Goal: Transaction & Acquisition: Obtain resource

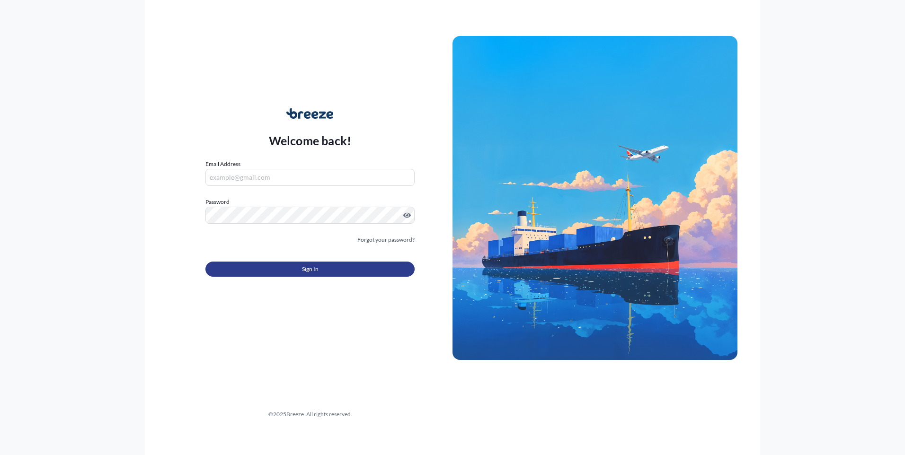
type input "[EMAIL_ADDRESS][DOMAIN_NAME]"
click at [263, 268] on button "Sign In" at bounding box center [309, 269] width 209 height 15
click at [307, 271] on span "Sign In" at bounding box center [310, 268] width 17 height 9
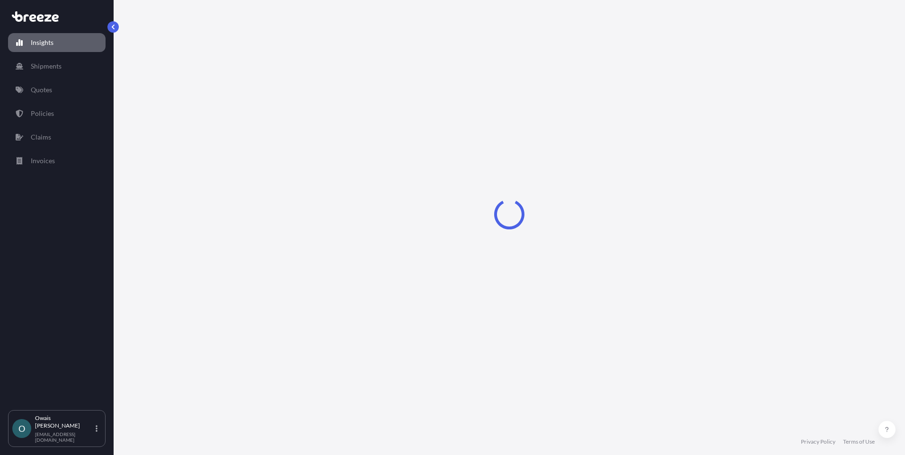
select select "2025"
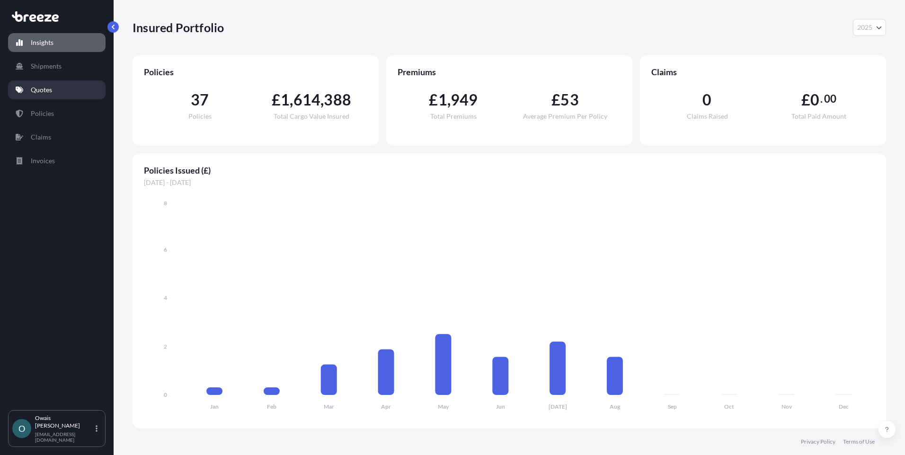
click at [60, 92] on link "Quotes" at bounding box center [56, 89] width 97 height 19
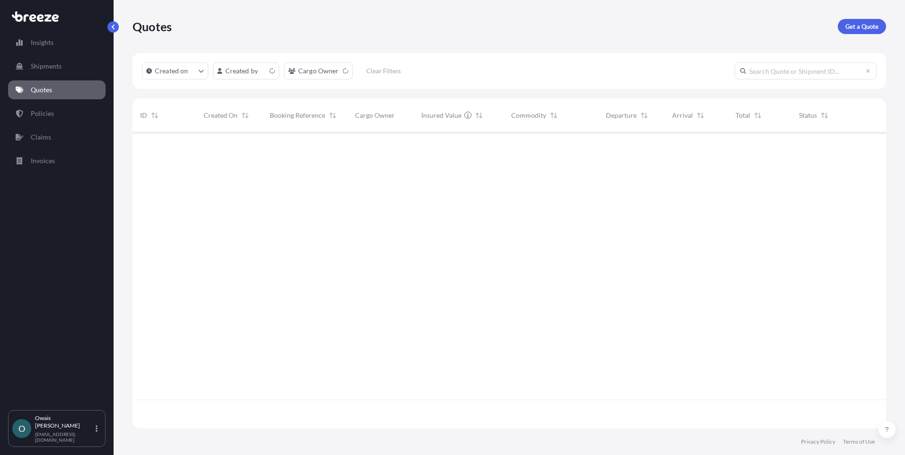
scroll to position [294, 746]
click at [848, 24] on p "Get a Quote" at bounding box center [861, 26] width 33 height 9
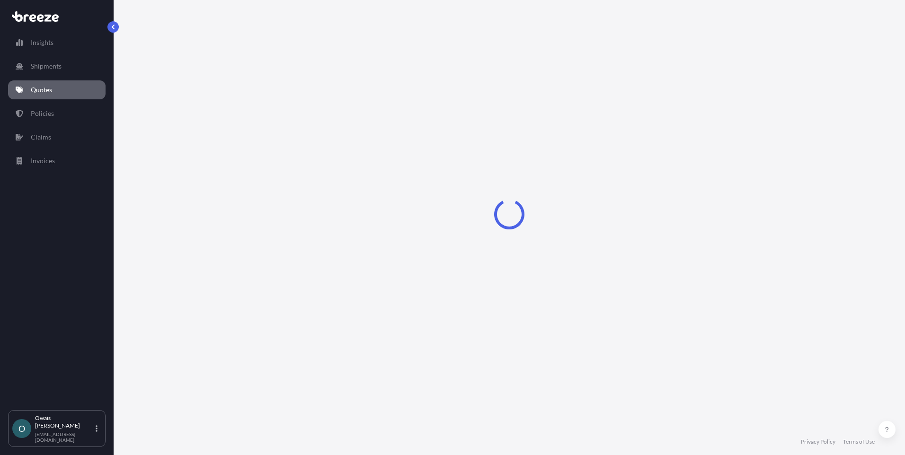
select select "Road"
select select "Air"
select select "1"
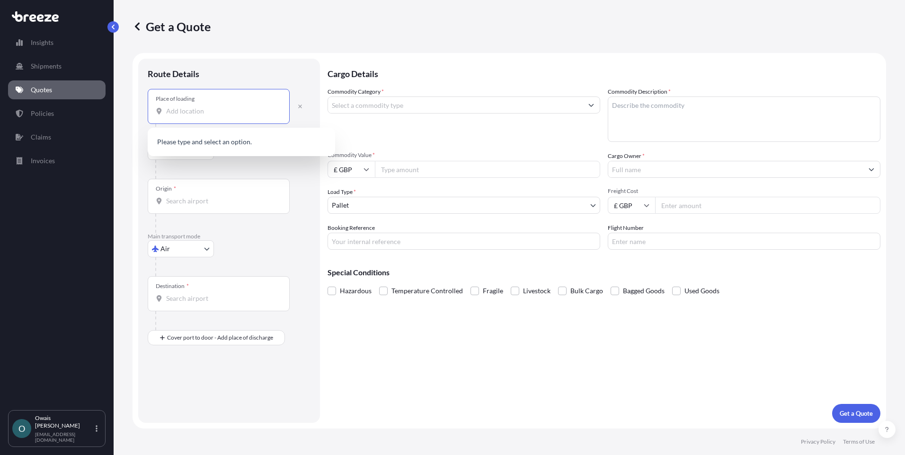
click at [205, 113] on input "Place of loading" at bounding box center [222, 110] width 112 height 9
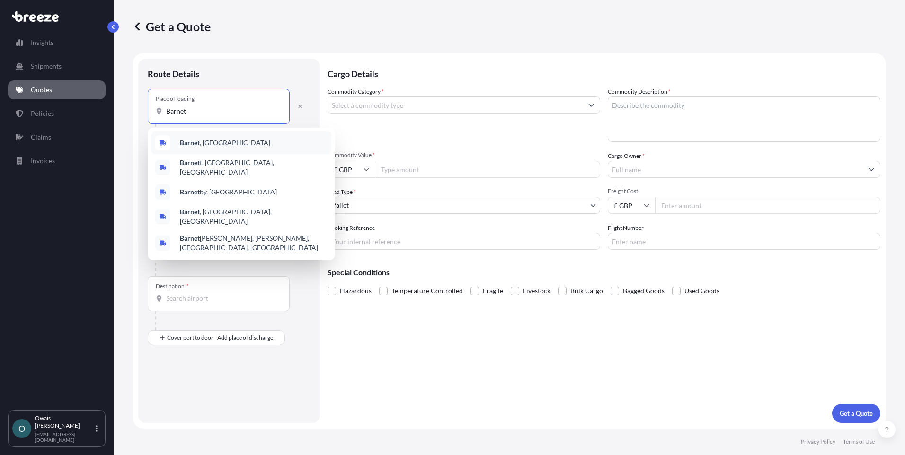
click at [209, 134] on div "Barnet , [GEOGRAPHIC_DATA]" at bounding box center [241, 143] width 180 height 23
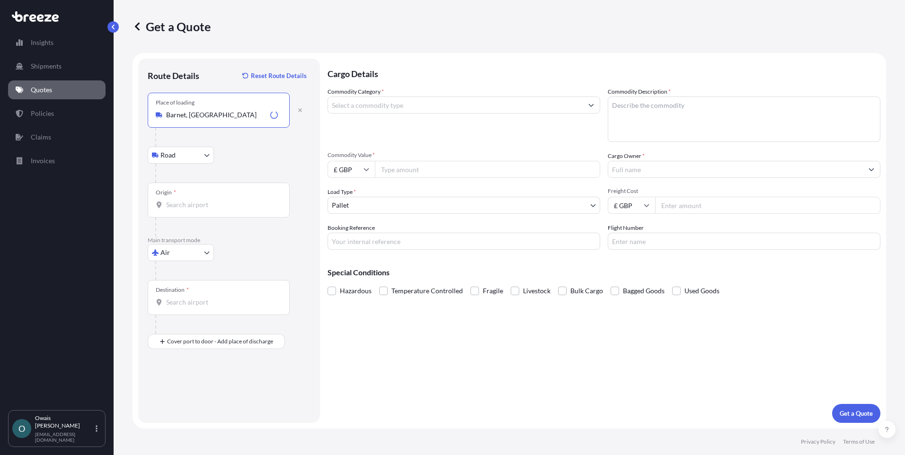
type input "Barnet, [GEOGRAPHIC_DATA]"
click at [410, 105] on input "Commodity Category *" at bounding box center [455, 105] width 255 height 17
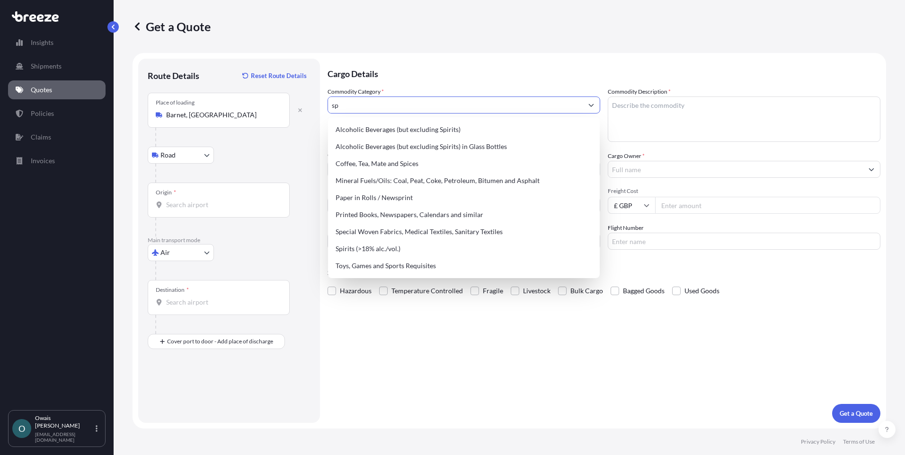
type input "s"
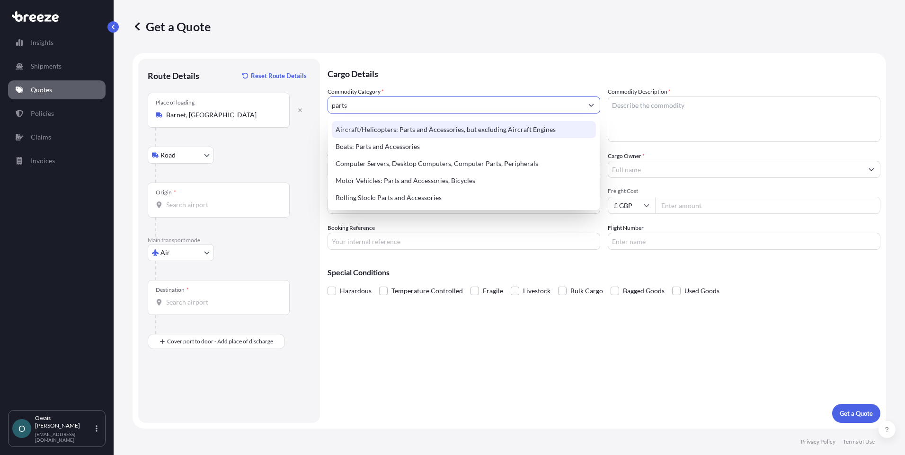
click at [423, 126] on div "Aircraft/Helicopters: Parts and Accessories, but excluding Aircraft Engines" at bounding box center [464, 129] width 264 height 17
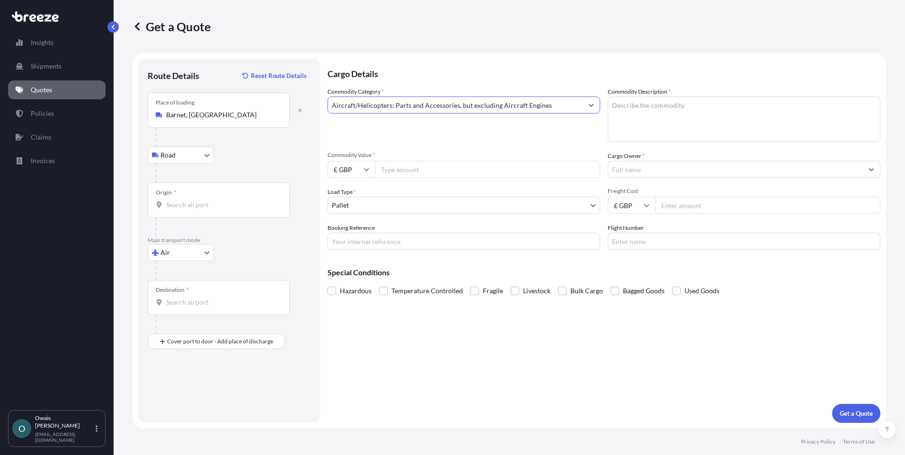
type input "Aircraft/Helicopters: Parts and Accessories, but excluding Aircraft Engines"
click at [675, 105] on textarea "Commodity Description *" at bounding box center [743, 119] width 273 height 45
paste textarea "Hs code 8409.99.0000"
type textarea "Hs code 8409.99.0000"
click at [356, 172] on input "£ GBP" at bounding box center [350, 169] width 47 height 17
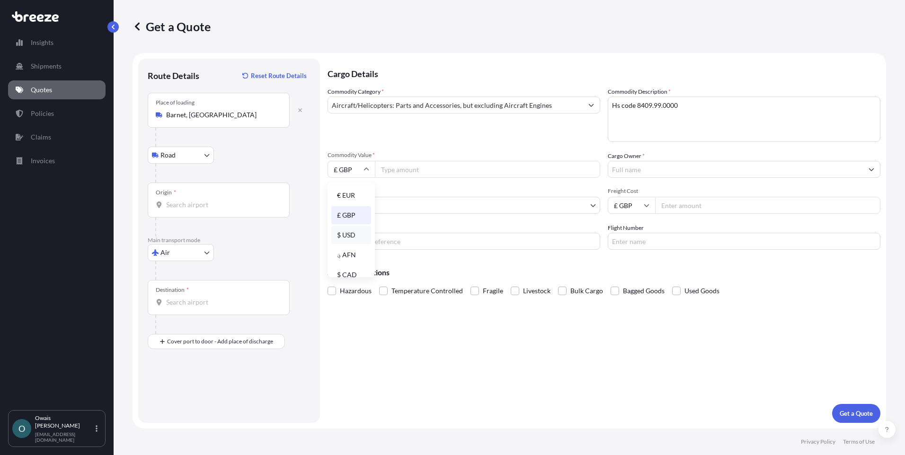
click at [346, 234] on div "$ USD" at bounding box center [351, 235] width 40 height 18
type input "$ USD"
click at [401, 168] on input "Commodity Value *" at bounding box center [487, 169] width 225 height 17
type input "1102"
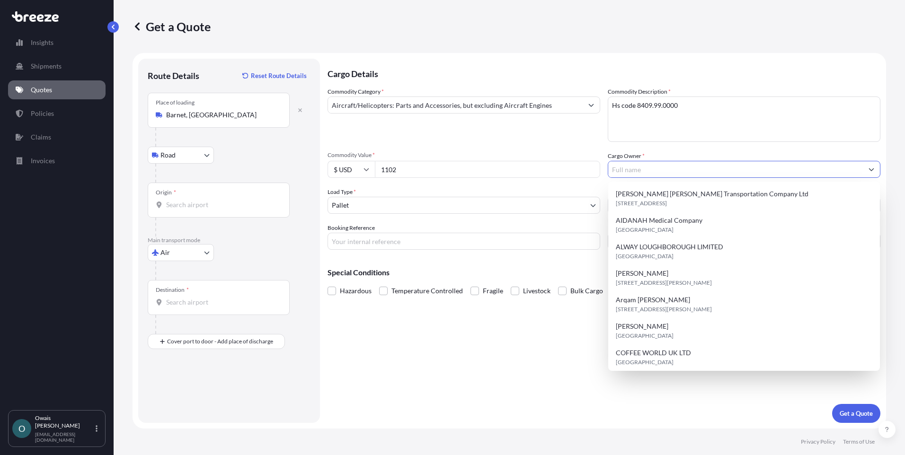
click at [644, 167] on input "Cargo Owner *" at bounding box center [735, 169] width 255 height 17
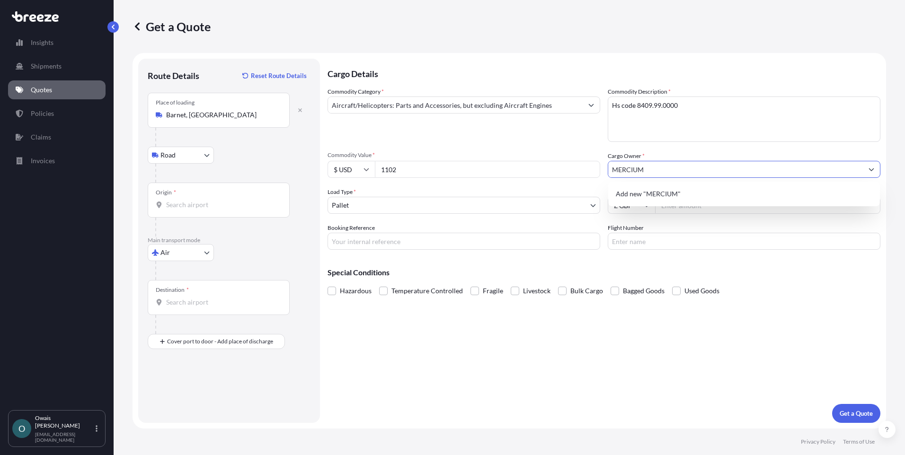
type input "MERCIUM"
click at [564, 180] on div "Commodity Category * Aircraft/Helicopters: Parts and Accessories, but excluding…" at bounding box center [603, 168] width 553 height 163
click at [367, 203] on body "Insights Shipments Quotes Policies Claims Invoices O [PERSON_NAME] [EMAIL_ADDRE…" at bounding box center [452, 227] width 905 height 455
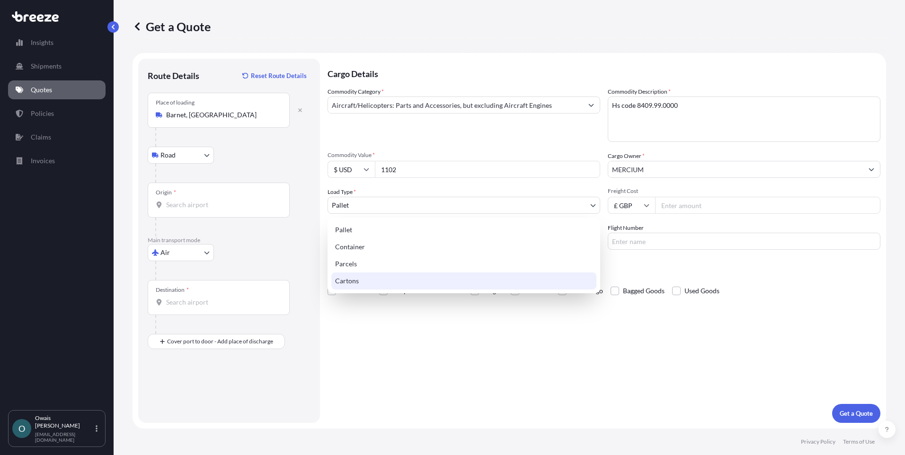
click at [365, 279] on div "Cartons" at bounding box center [463, 281] width 265 height 17
select select "4"
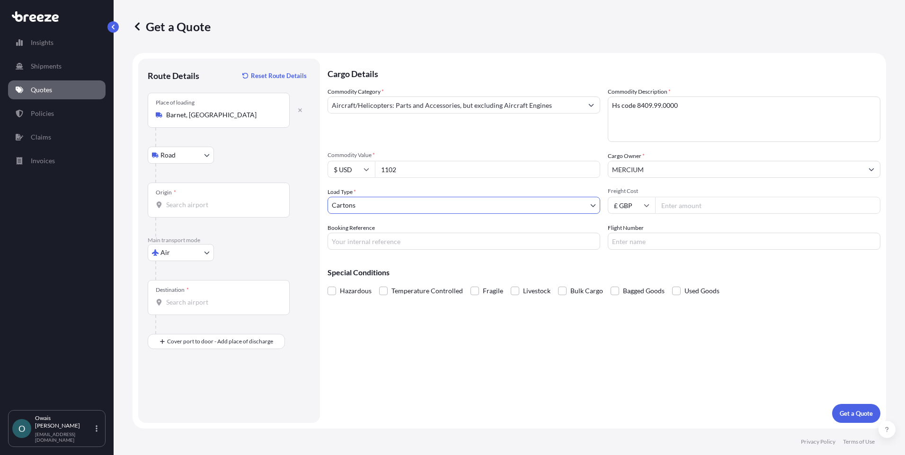
click at [665, 202] on input "Freight Cost" at bounding box center [767, 205] width 225 height 17
click at [678, 204] on input "Freight Cost" at bounding box center [767, 205] width 225 height 17
type input "260"
click at [437, 242] on input "Booking Reference" at bounding box center [463, 241] width 273 height 17
type input "QMIK00095187"
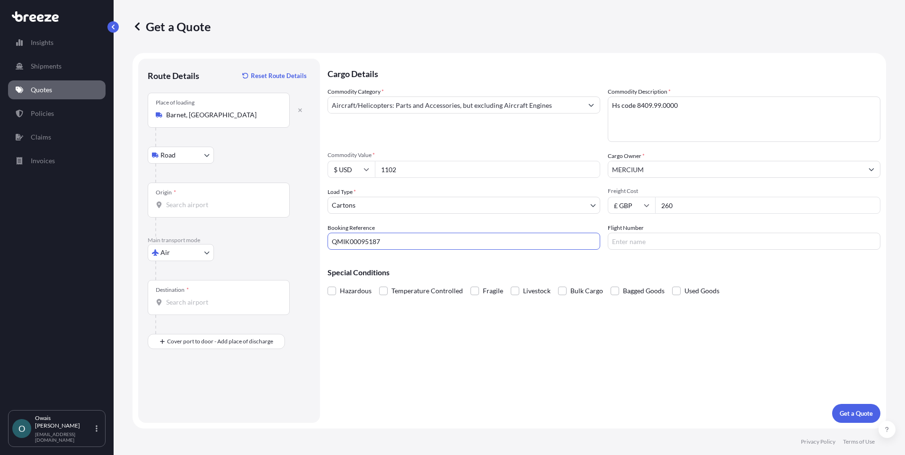
click at [517, 364] on div "Cargo Details Commodity Category * Aircraft/Helicopters: Parts and Accessories,…" at bounding box center [603, 241] width 553 height 364
drag, startPoint x: 191, startPoint y: 208, endPoint x: 886, endPoint y: 51, distance: 712.6
click at [217, 204] on input "Origin *" at bounding box center [222, 204] width 112 height 9
click at [214, 205] on input "Origin * Please select an origin" at bounding box center [222, 204] width 112 height 9
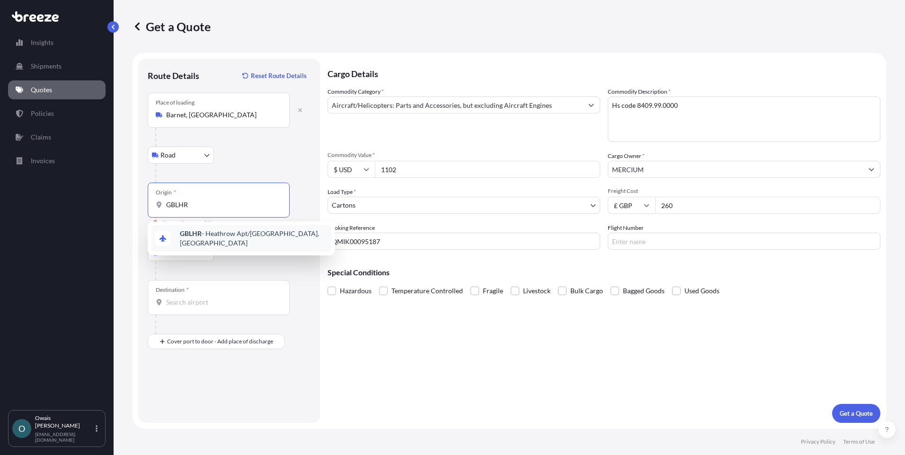
click at [211, 236] on span "GBLHR - Heathrow Apt/[GEOGRAPHIC_DATA], [GEOGRAPHIC_DATA]" at bounding box center [254, 238] width 148 height 19
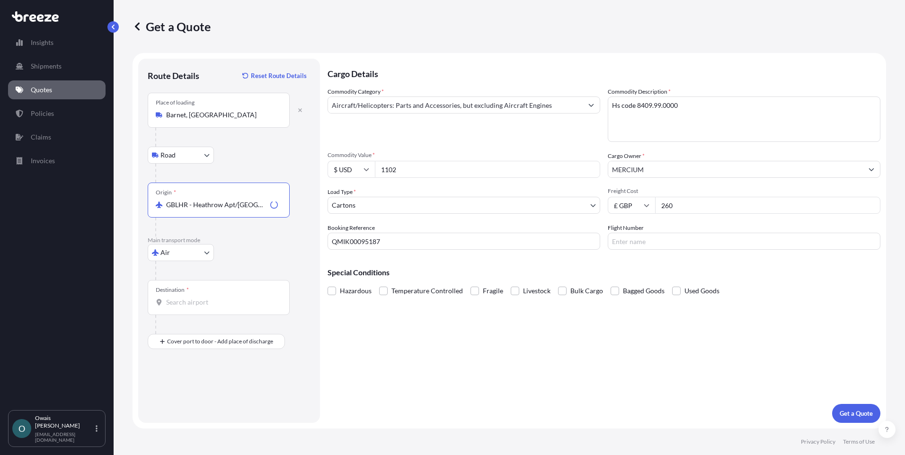
type input "GBLHR - Heathrow Apt/[GEOGRAPHIC_DATA], [GEOGRAPHIC_DATA]"
click at [209, 304] on input "Destination *" at bounding box center [222, 302] width 112 height 9
click at [230, 334] on span "TRIST - [GEOGRAPHIC_DATA], [GEOGRAPHIC_DATA]" at bounding box center [254, 335] width 148 height 19
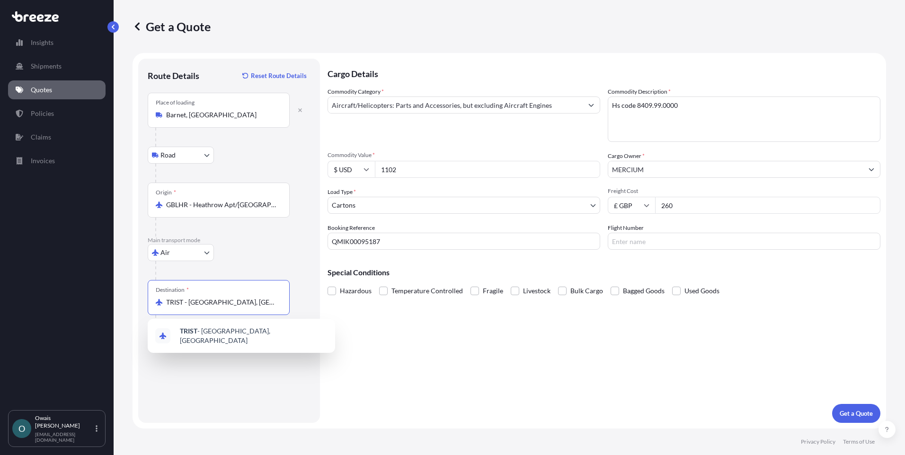
type input "TRIST - [GEOGRAPHIC_DATA], [GEOGRAPHIC_DATA]"
click at [580, 366] on div "Cargo Details Commodity Category * Aircraft/Helicopters: Parts and Accessories,…" at bounding box center [603, 241] width 553 height 364
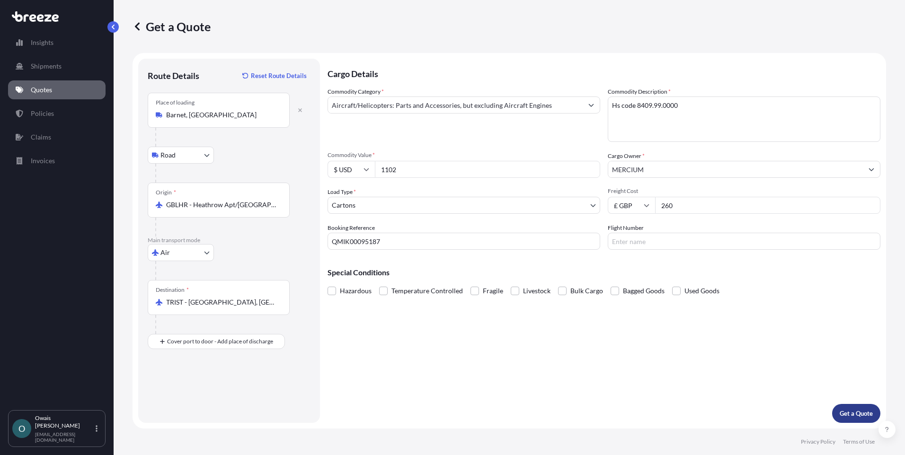
click at [852, 413] on p "Get a Quote" at bounding box center [855, 413] width 33 height 9
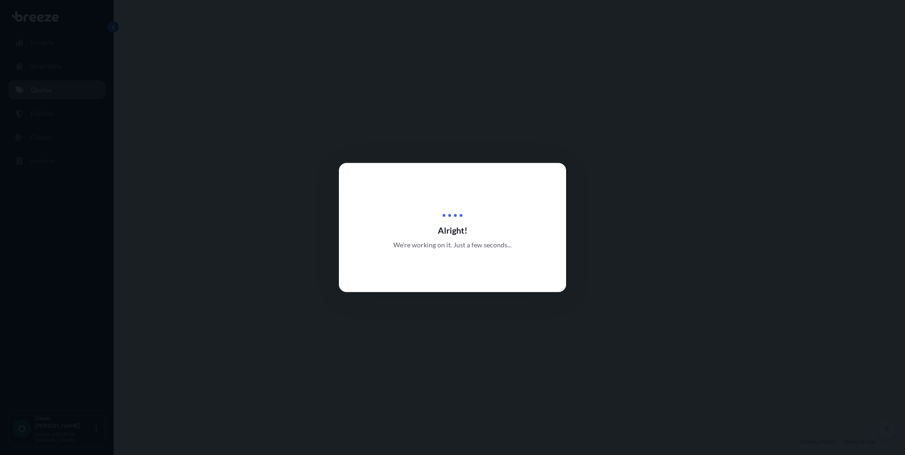
select select "Road"
select select "Air"
select select "4"
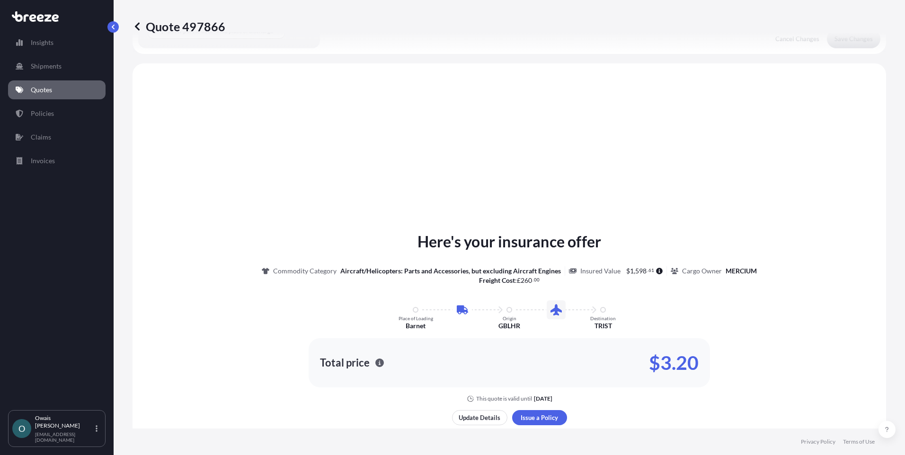
scroll to position [323, 0]
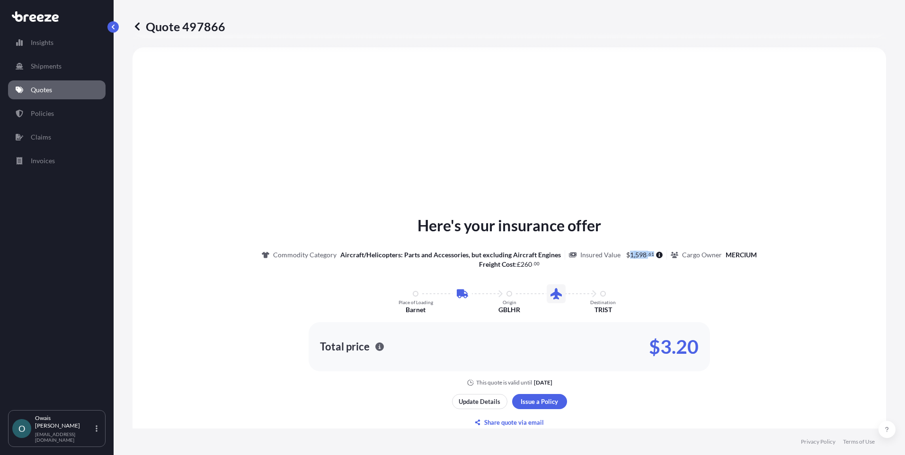
drag, startPoint x: 625, startPoint y: 255, endPoint x: 649, endPoint y: 255, distance: 23.7
click at [649, 255] on span "$ 1 , 598 . 61" at bounding box center [640, 255] width 28 height 7
copy span "1 , 598 . 61"
